Goal: Navigation & Orientation: Find specific page/section

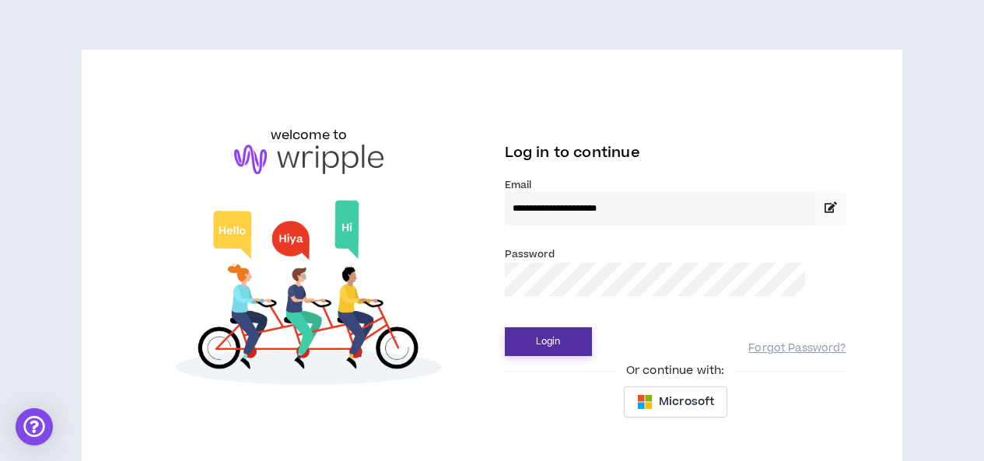
click at [533, 338] on button "Login" at bounding box center [548, 342] width 87 height 29
